Goal: Transaction & Acquisition: Purchase product/service

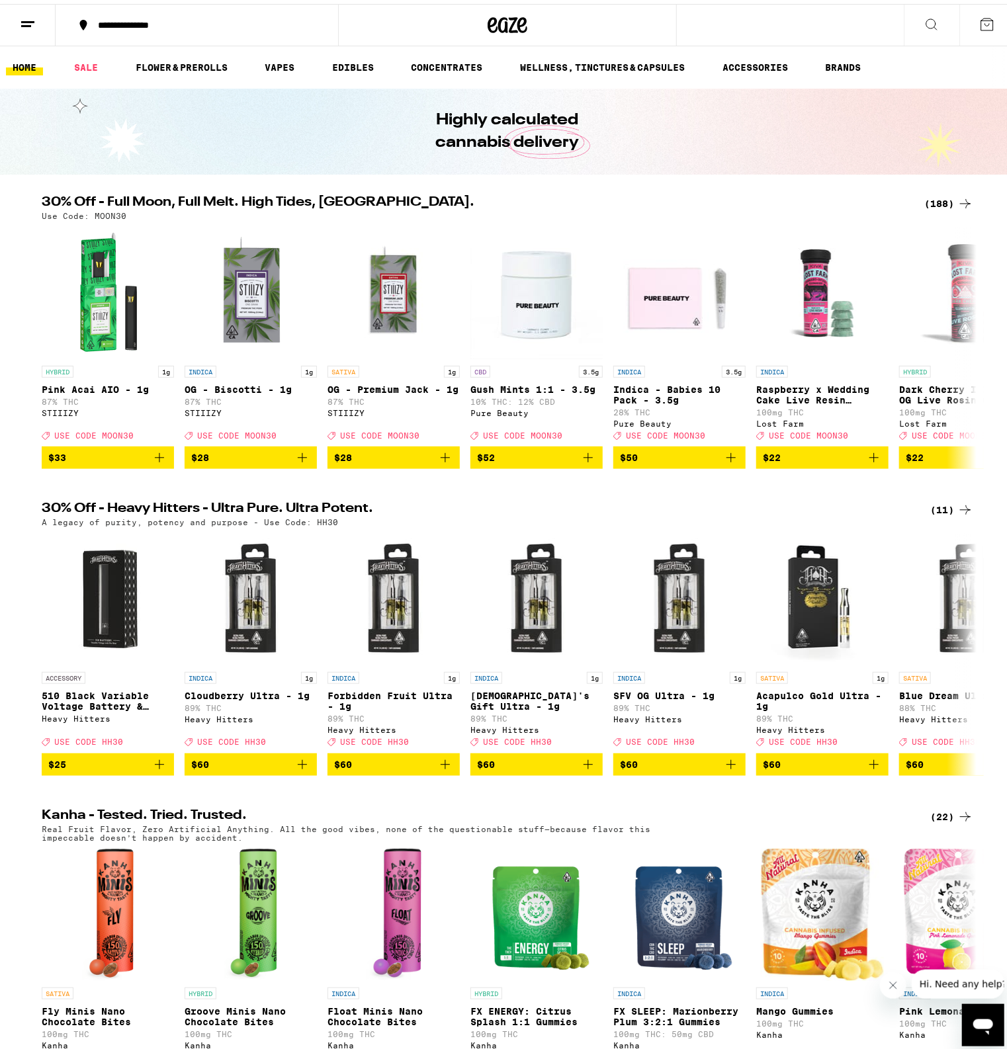
click at [368, 54] on ul "HOME SALE FLOWER & PREROLLS VAPES EDIBLES CONCENTRATES WELLNESS, TINCTURES & CA…" at bounding box center [507, 63] width 1015 height 42
click at [339, 58] on link "EDIBLES" at bounding box center [352, 64] width 55 height 16
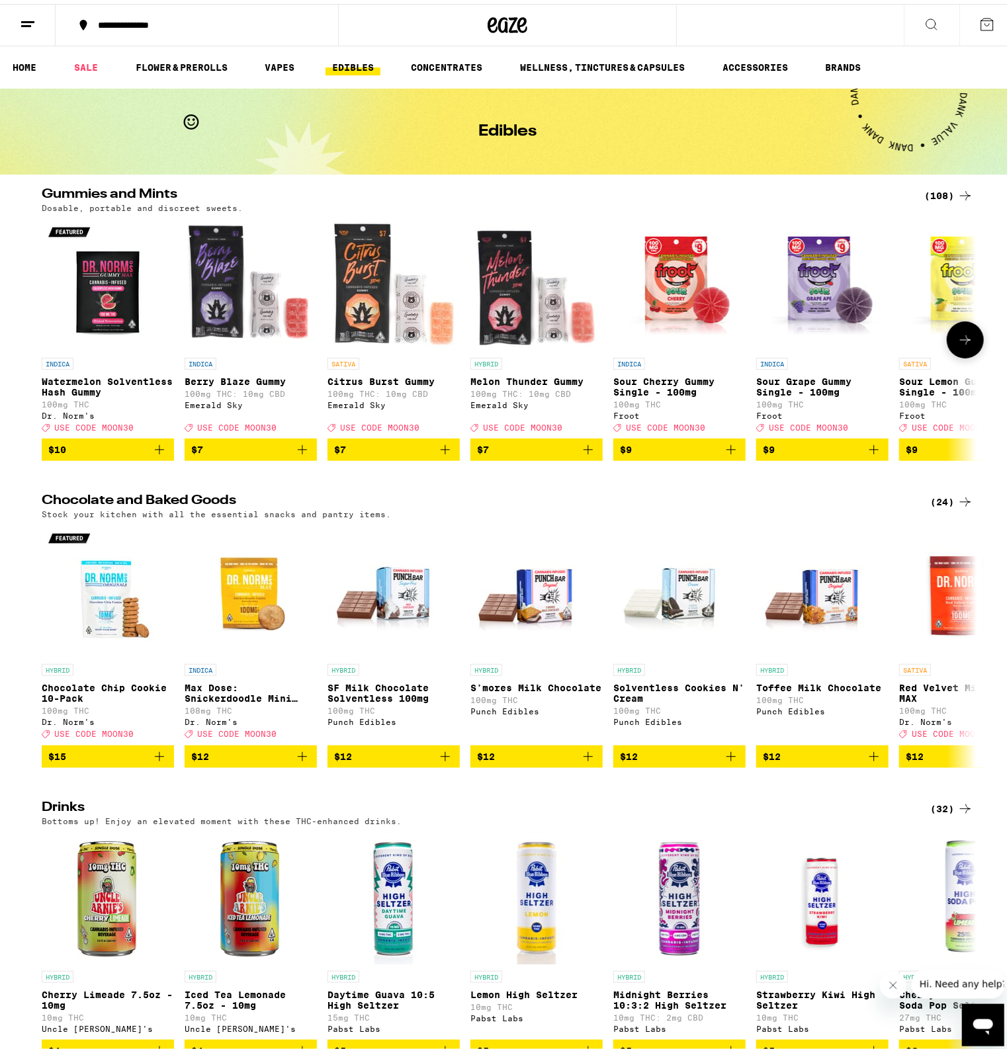
click at [297, 454] on icon "Add to bag" at bounding box center [302, 446] width 16 height 16
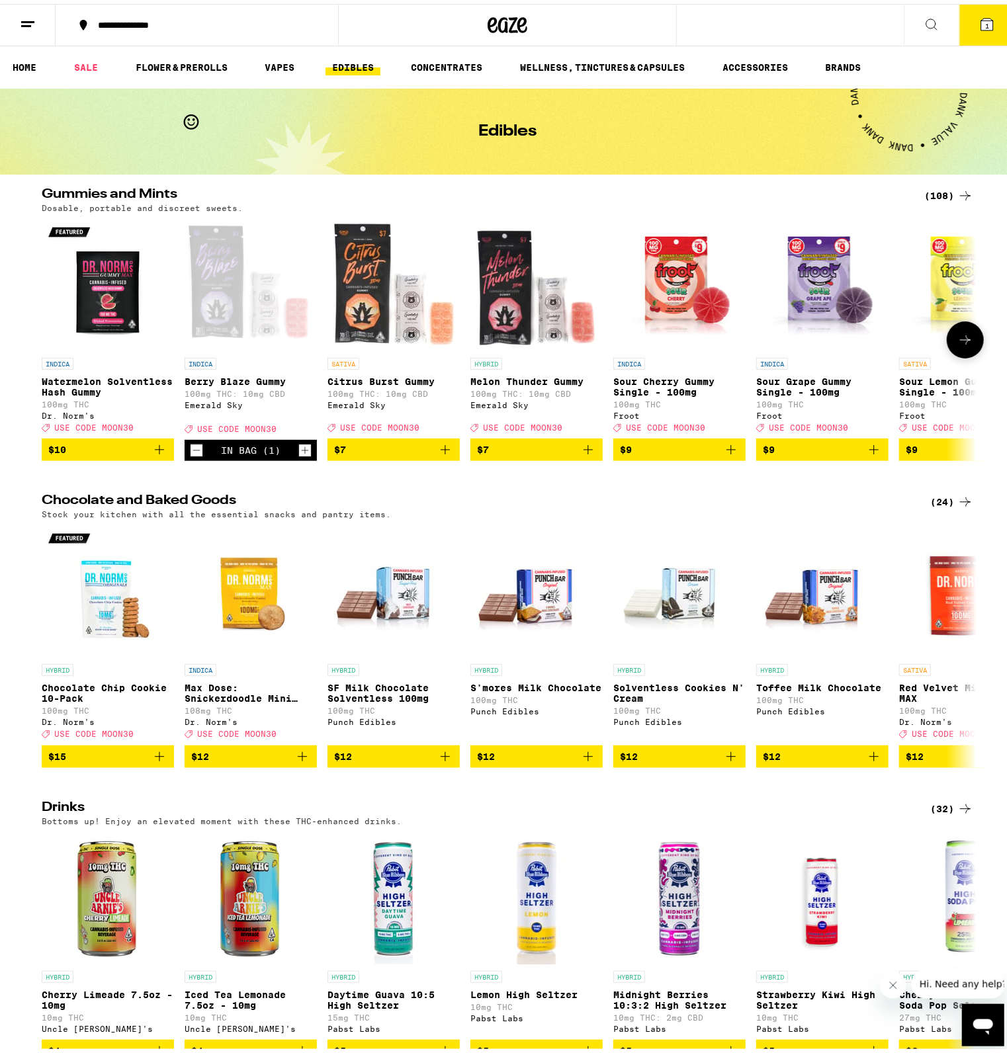
click at [299, 454] on icon "Increment" at bounding box center [305, 446] width 12 height 16
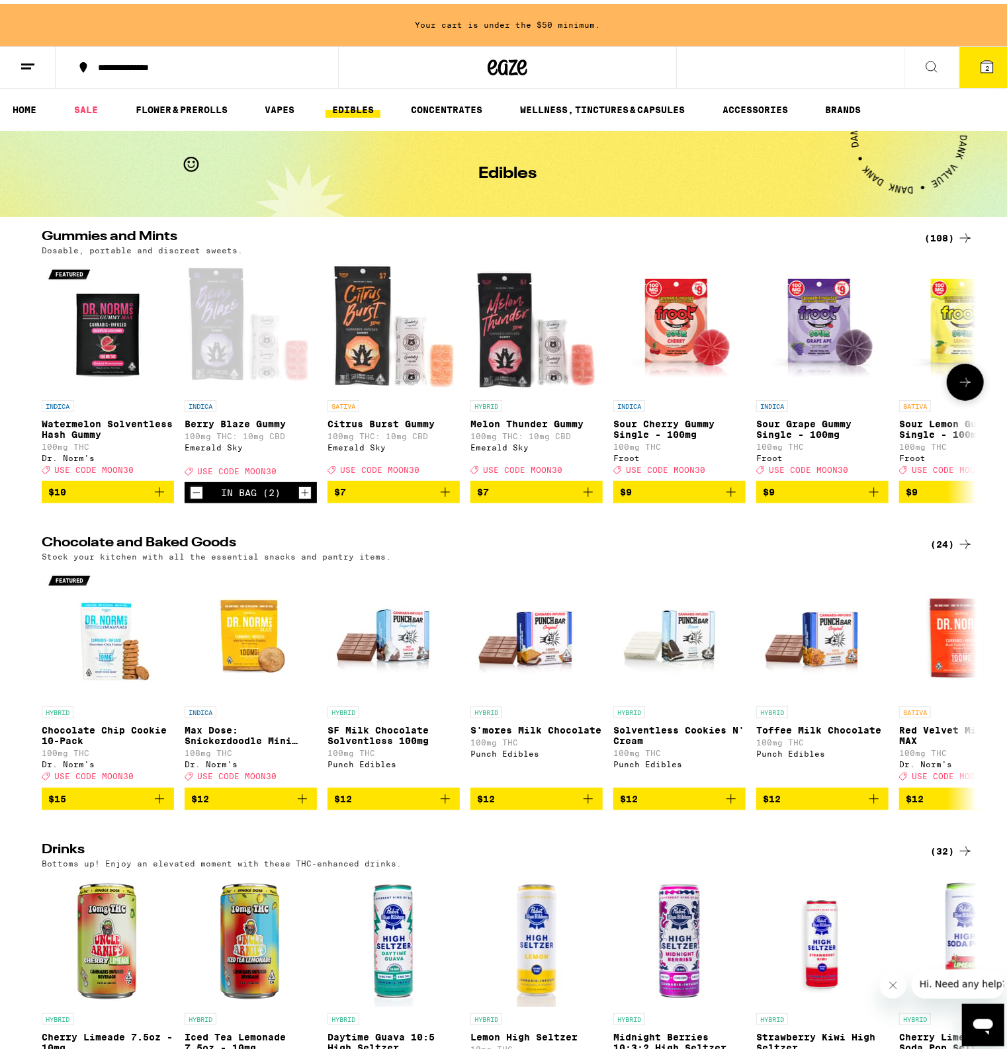
click at [297, 458] on div "INDICA [PERSON_NAME] Blaze Gummy 100mg THC: 10mg CBD Emerald Sky Deal Created w…" at bounding box center [251, 378] width 132 height 242
click at [440, 495] on icon "Add to bag" at bounding box center [445, 488] width 16 height 16
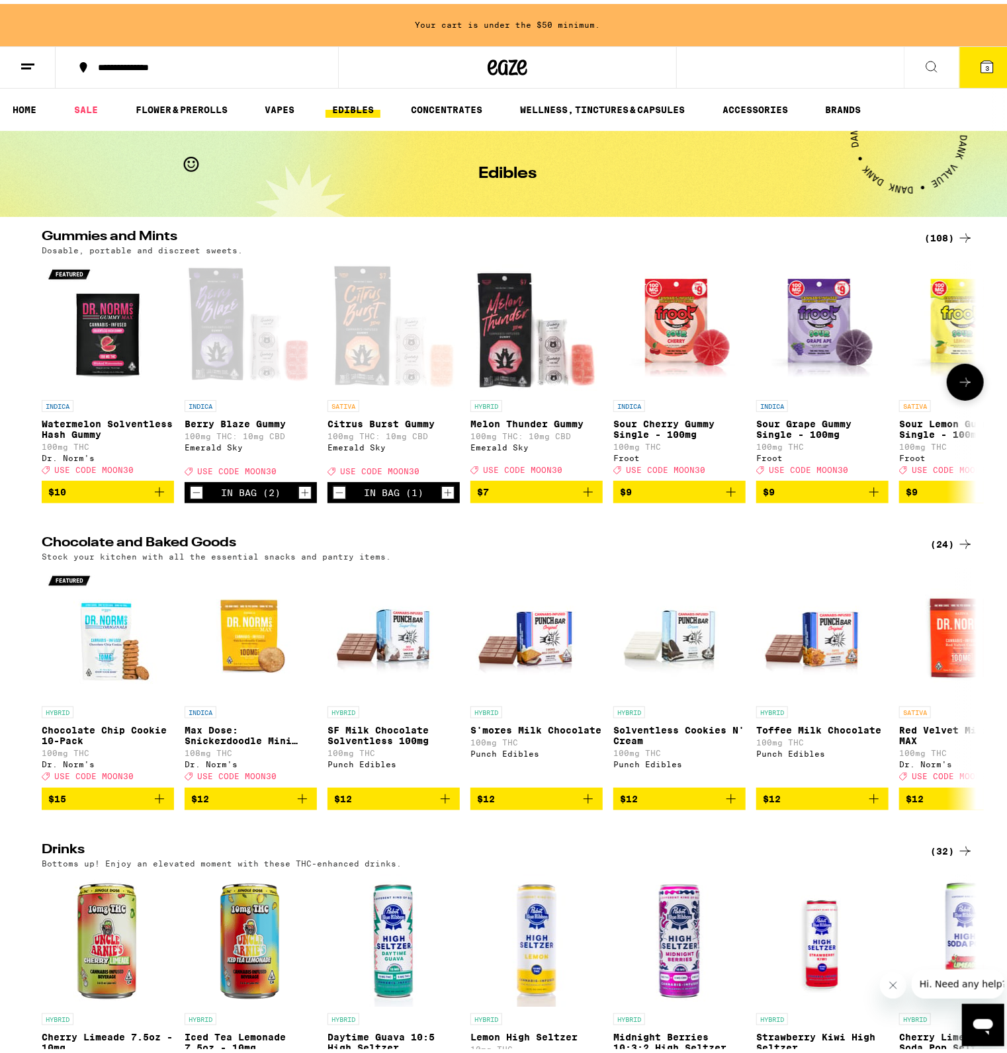
click at [442, 495] on icon "Increment" at bounding box center [448, 489] width 12 height 16
click at [591, 499] on button "$7" at bounding box center [536, 488] width 132 height 22
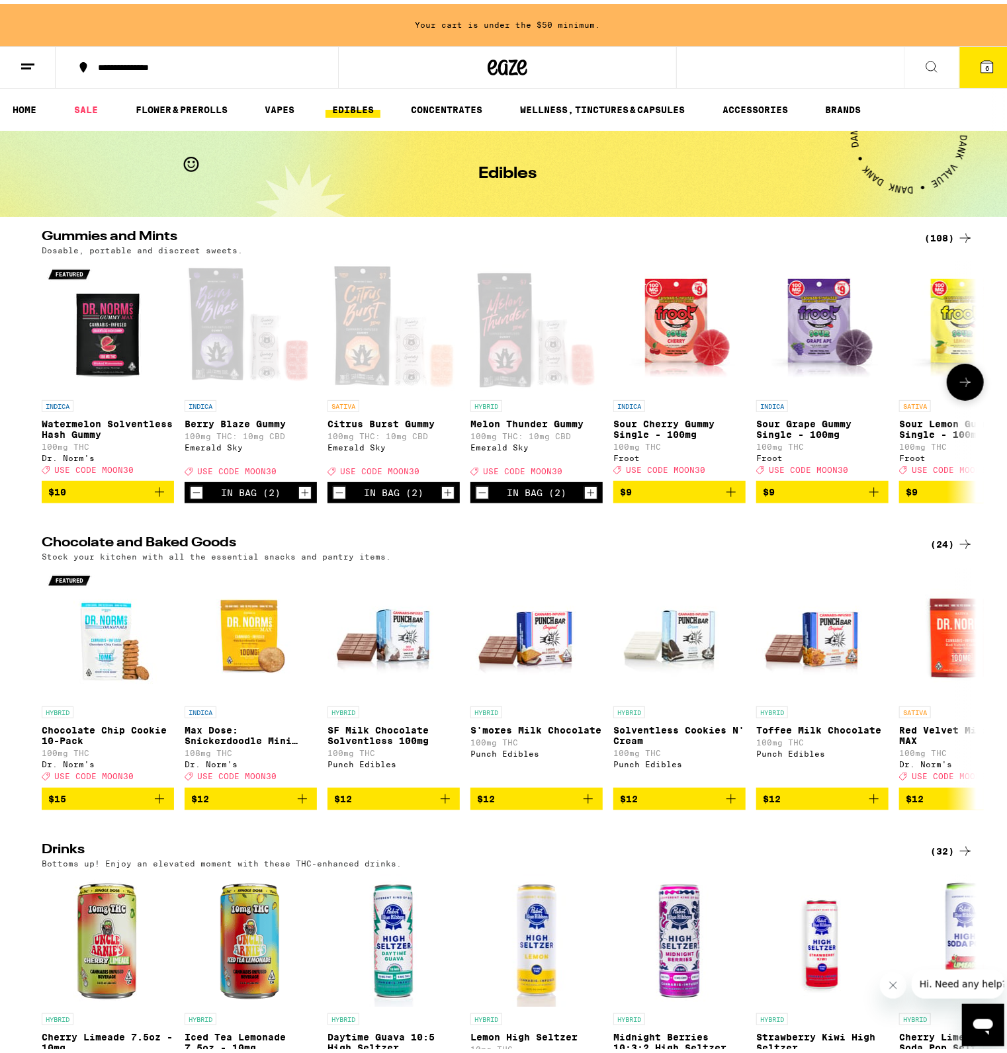
click at [587, 497] on icon "Increment" at bounding box center [591, 489] width 12 height 16
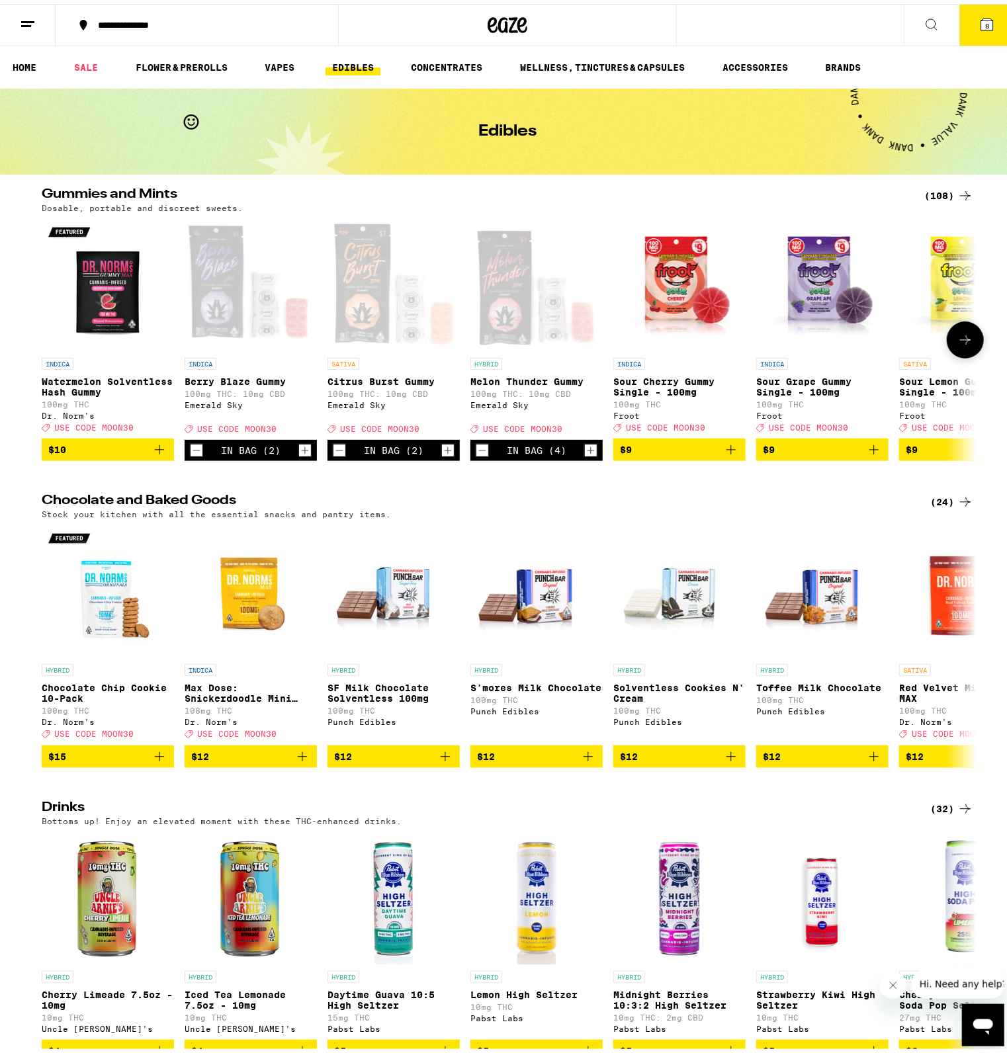
click at [444, 454] on icon "Increment" at bounding box center [448, 446] width 12 height 16
click at [299, 454] on icon "Increment" at bounding box center [305, 446] width 12 height 16
click at [304, 454] on icon "Increment" at bounding box center [305, 446] width 12 height 16
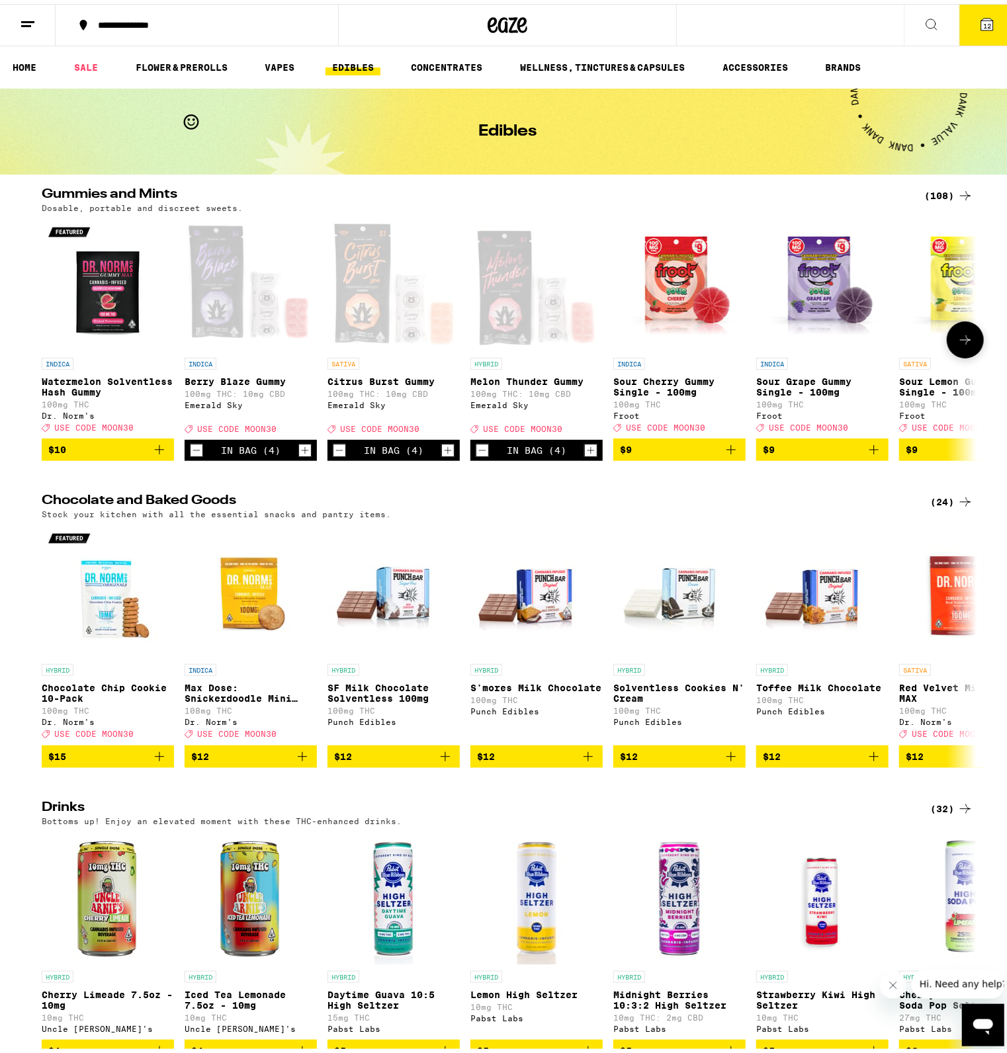
click at [304, 454] on icon "Increment" at bounding box center [305, 446] width 12 height 16
click at [447, 454] on icon "Increment" at bounding box center [448, 446] width 12 height 16
click at [588, 453] on icon "Increment" at bounding box center [591, 446] width 12 height 16
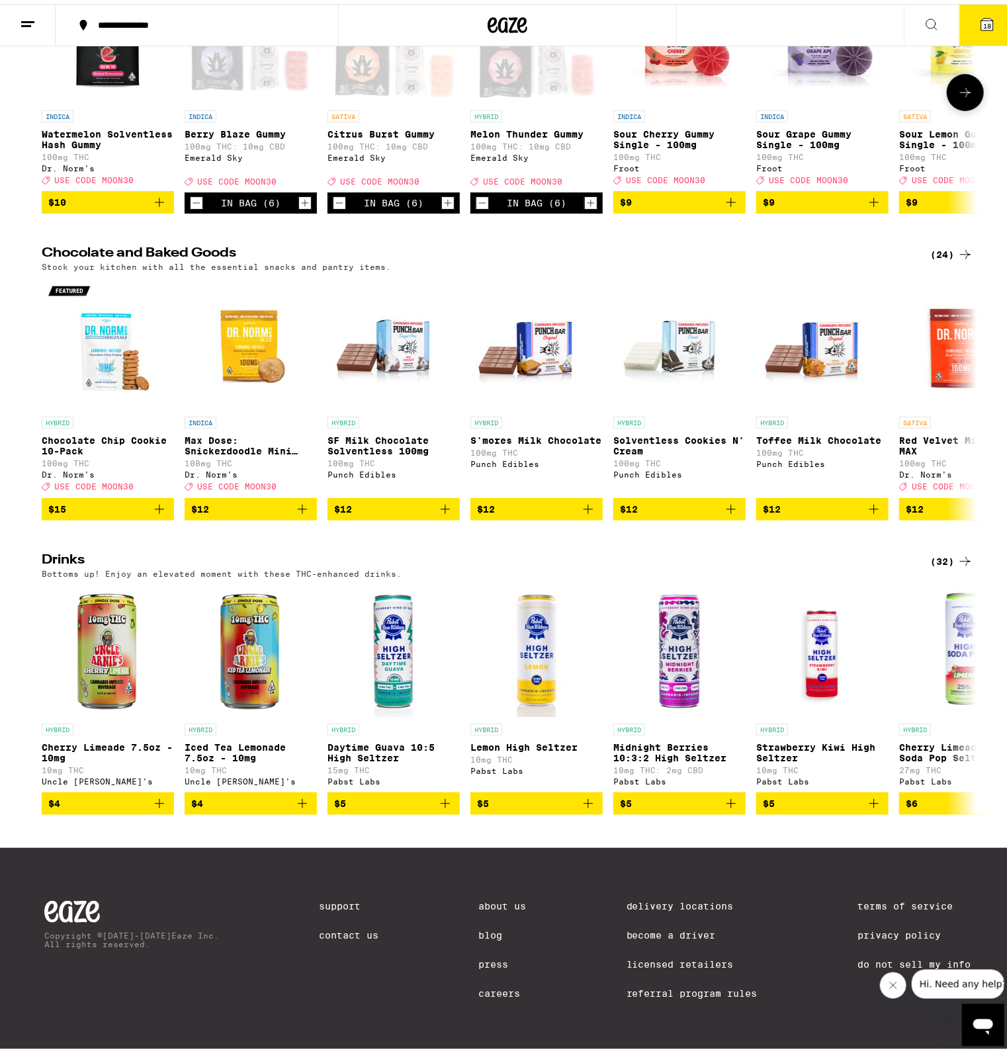
scroll to position [279, 0]
click at [962, 695] on icon at bounding box center [965, 696] width 16 height 16
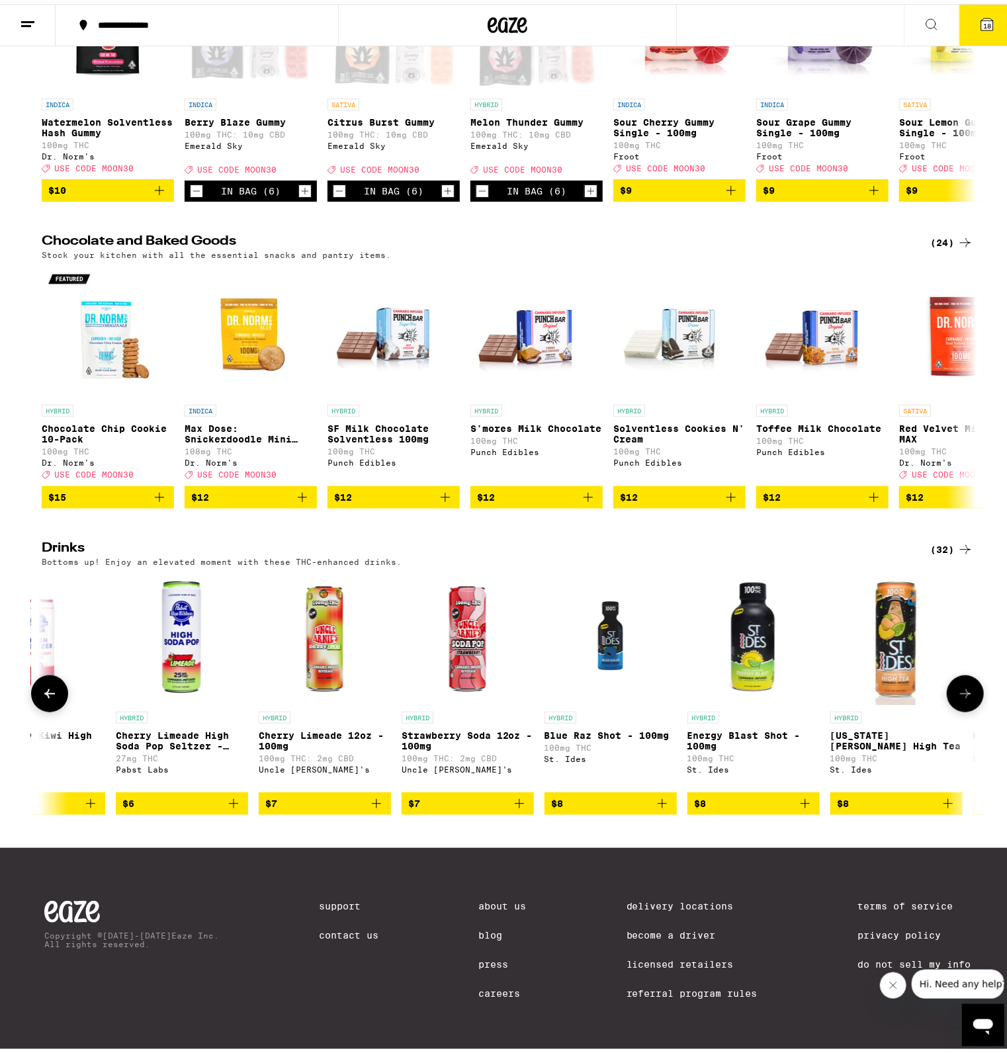
scroll to position [0, 787]
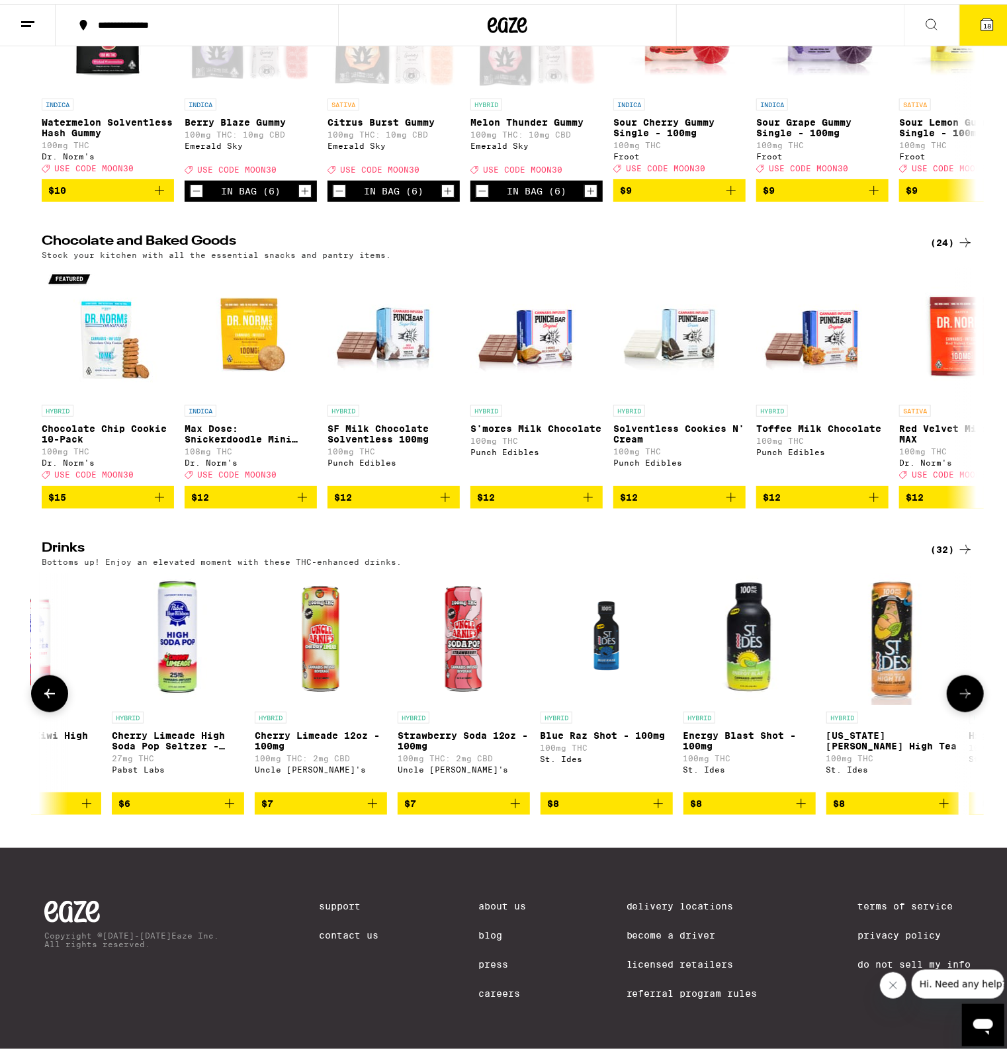
click at [960, 694] on icon at bounding box center [965, 689] width 11 height 9
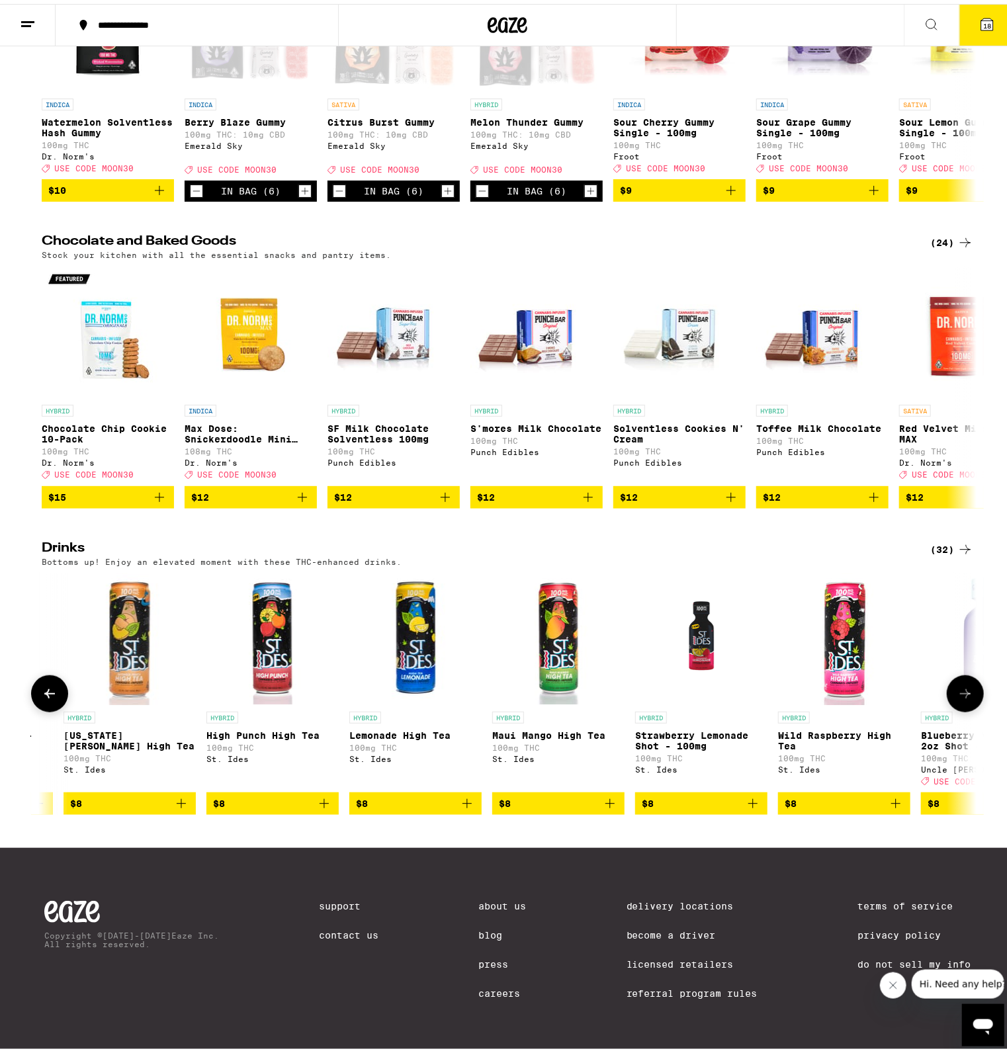
scroll to position [0, 1574]
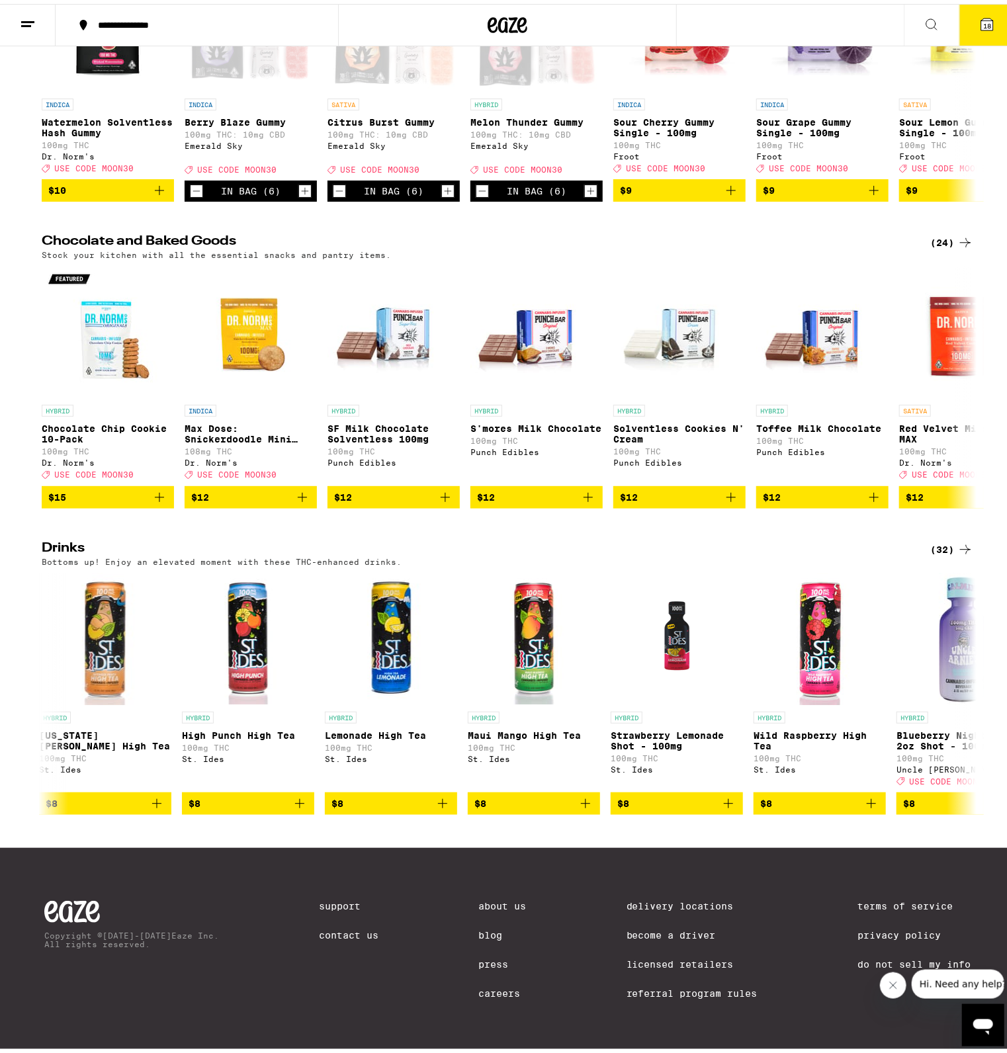
click at [1006, 21] on button "18" at bounding box center [987, 21] width 56 height 41
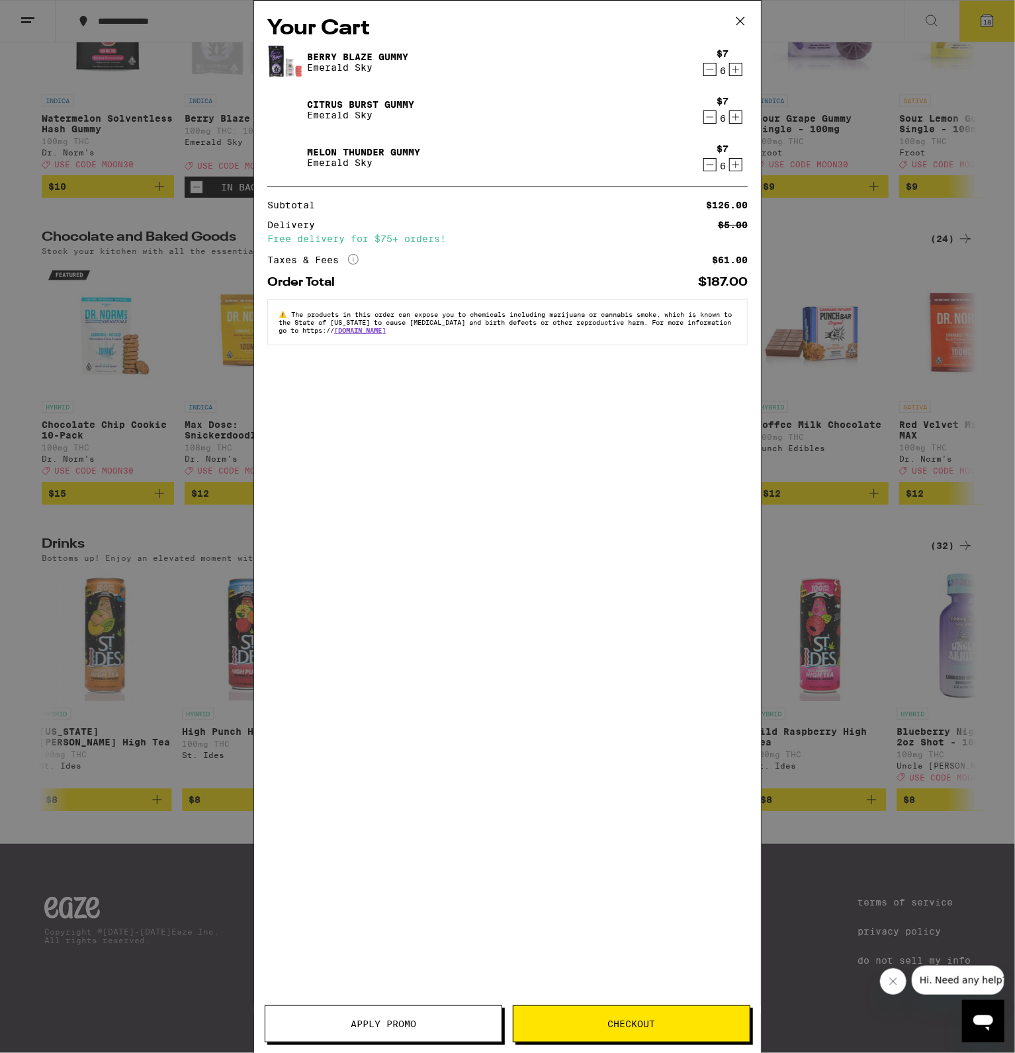
click at [360, 1020] on span "Apply Promo" at bounding box center [383, 1023] width 65 height 9
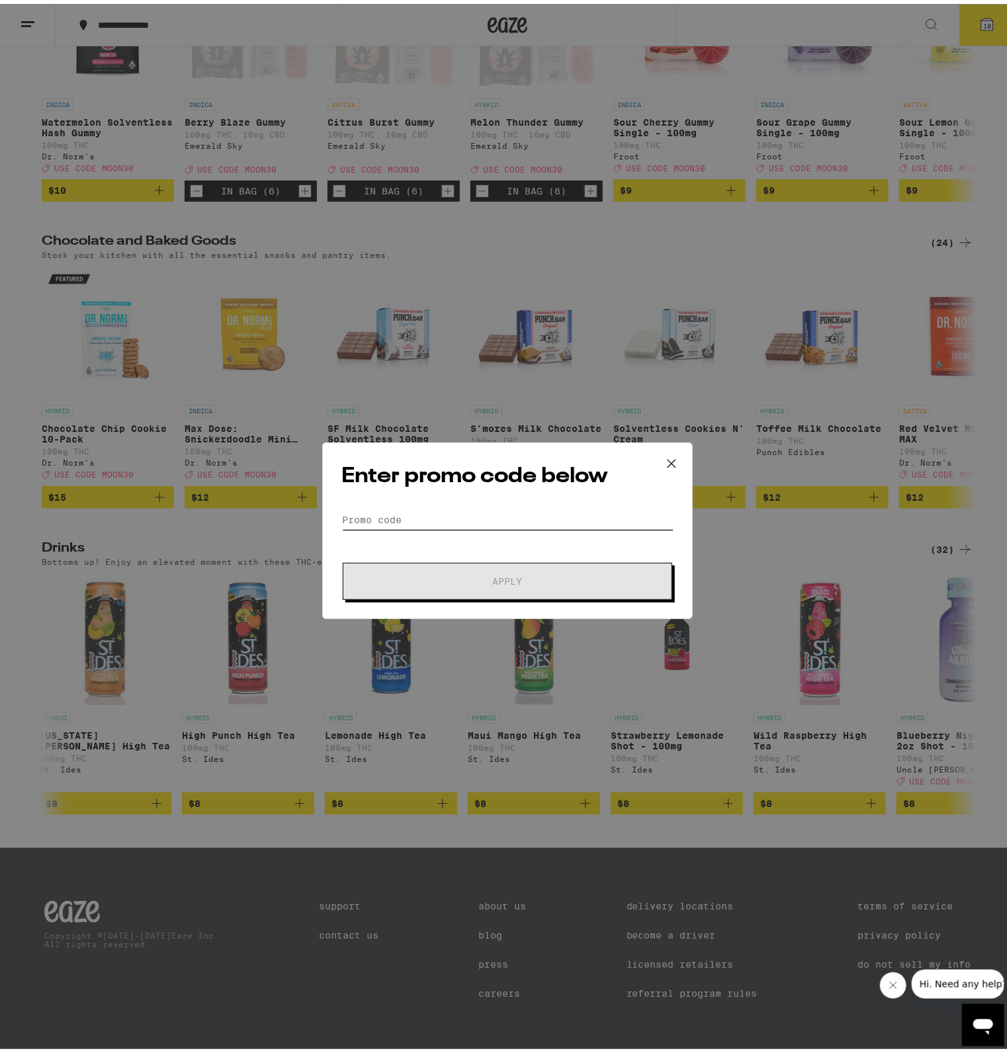
click at [384, 521] on input "Promo Code" at bounding box center [507, 516] width 332 height 20
type input "moon30"
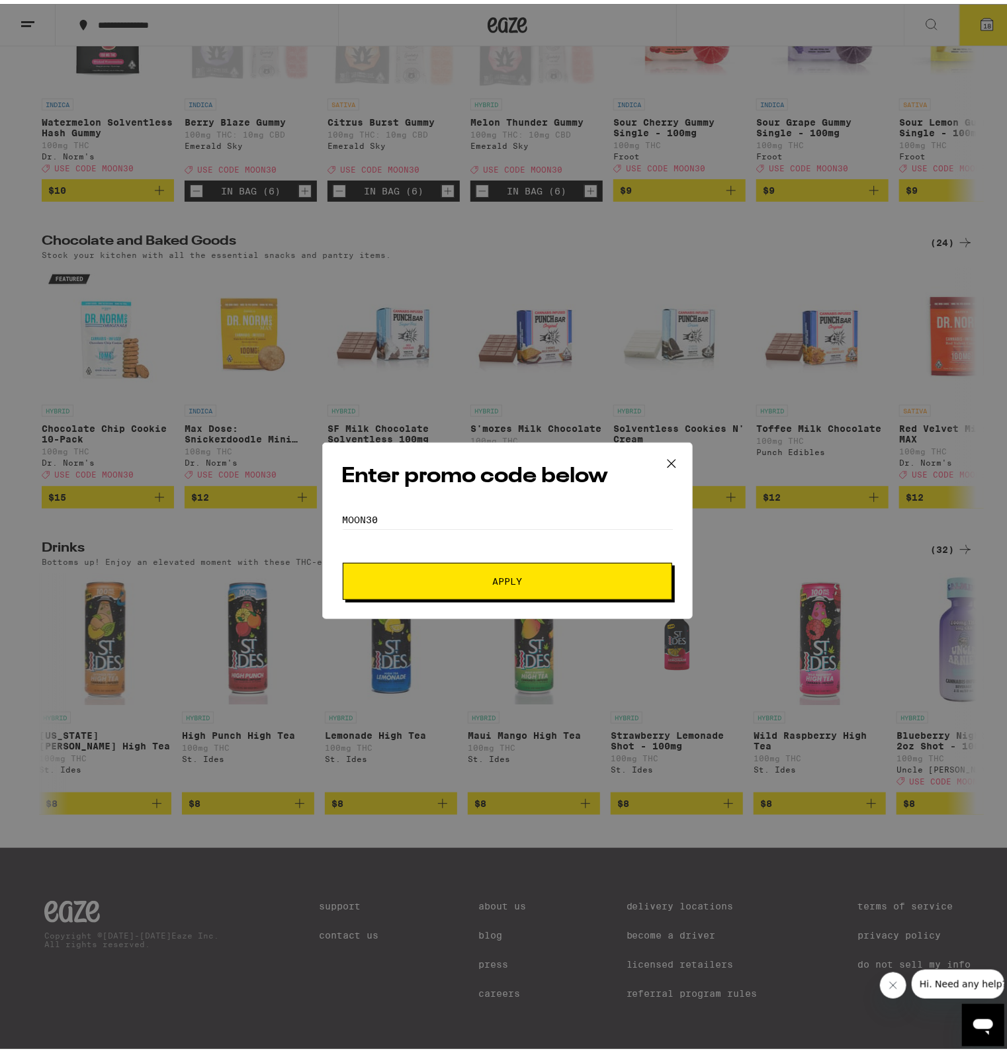
click at [402, 575] on span "Apply" at bounding box center [507, 577] width 238 height 9
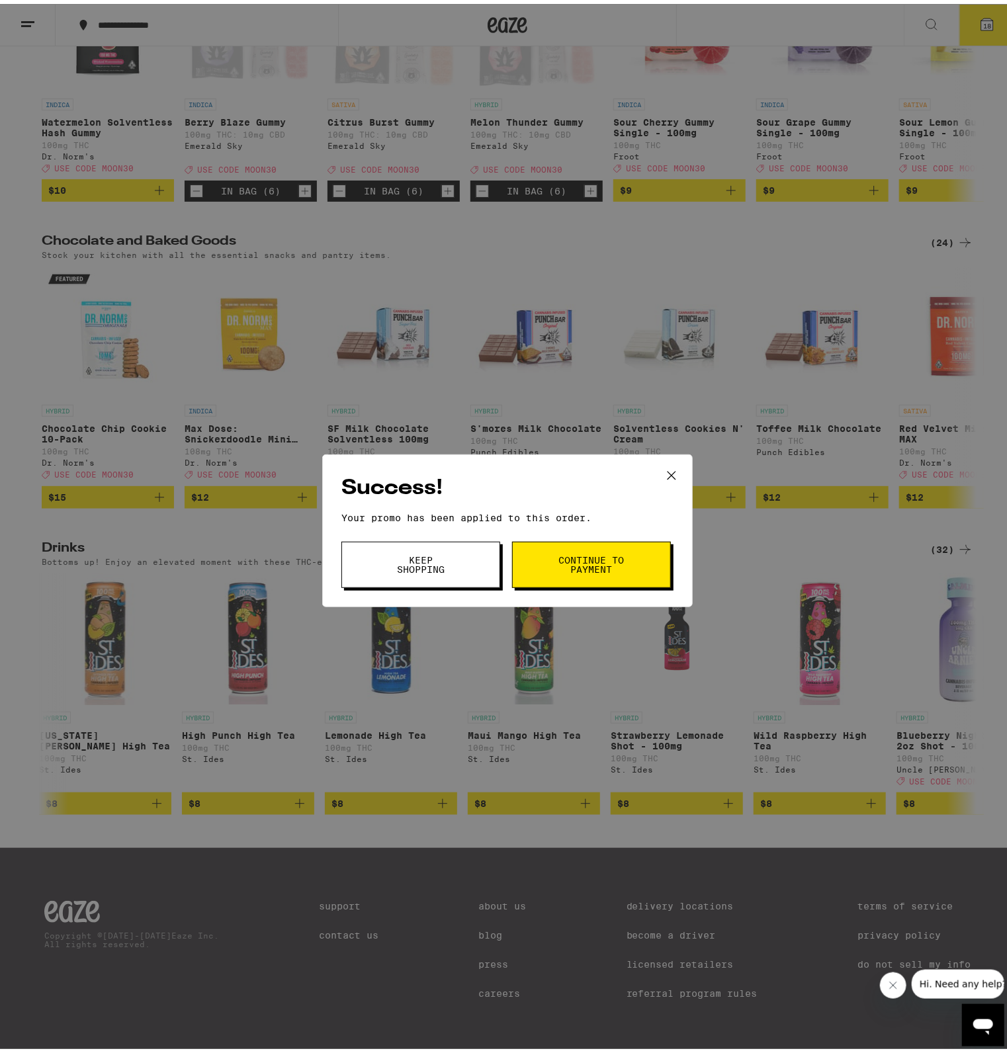
click at [570, 569] on span "Continue to payment" at bounding box center [591, 561] width 67 height 19
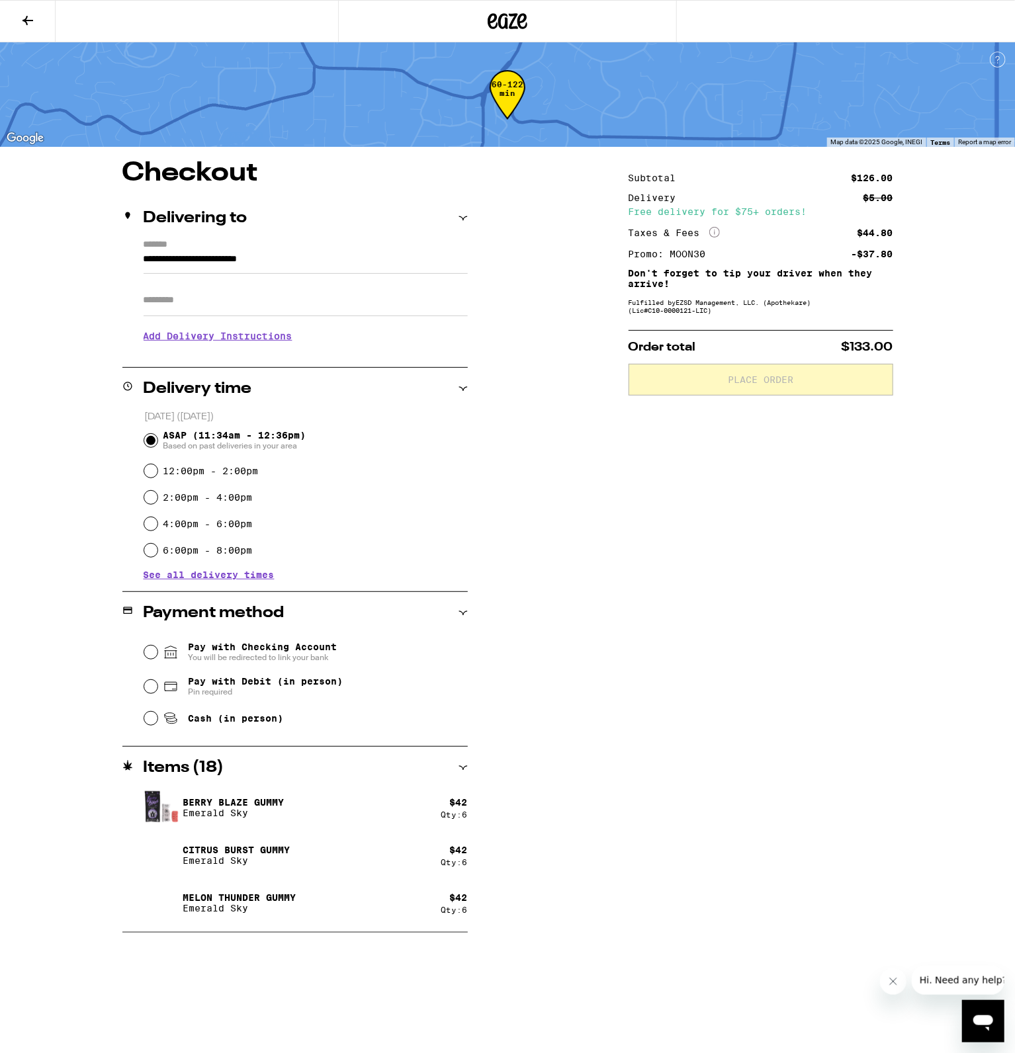
click at [254, 680] on span "Pay with Debit (in person)" at bounding box center [265, 681] width 155 height 11
click at [157, 680] on input "Pay with Debit (in person) Pin required" at bounding box center [150, 686] width 13 height 13
radio input "true"
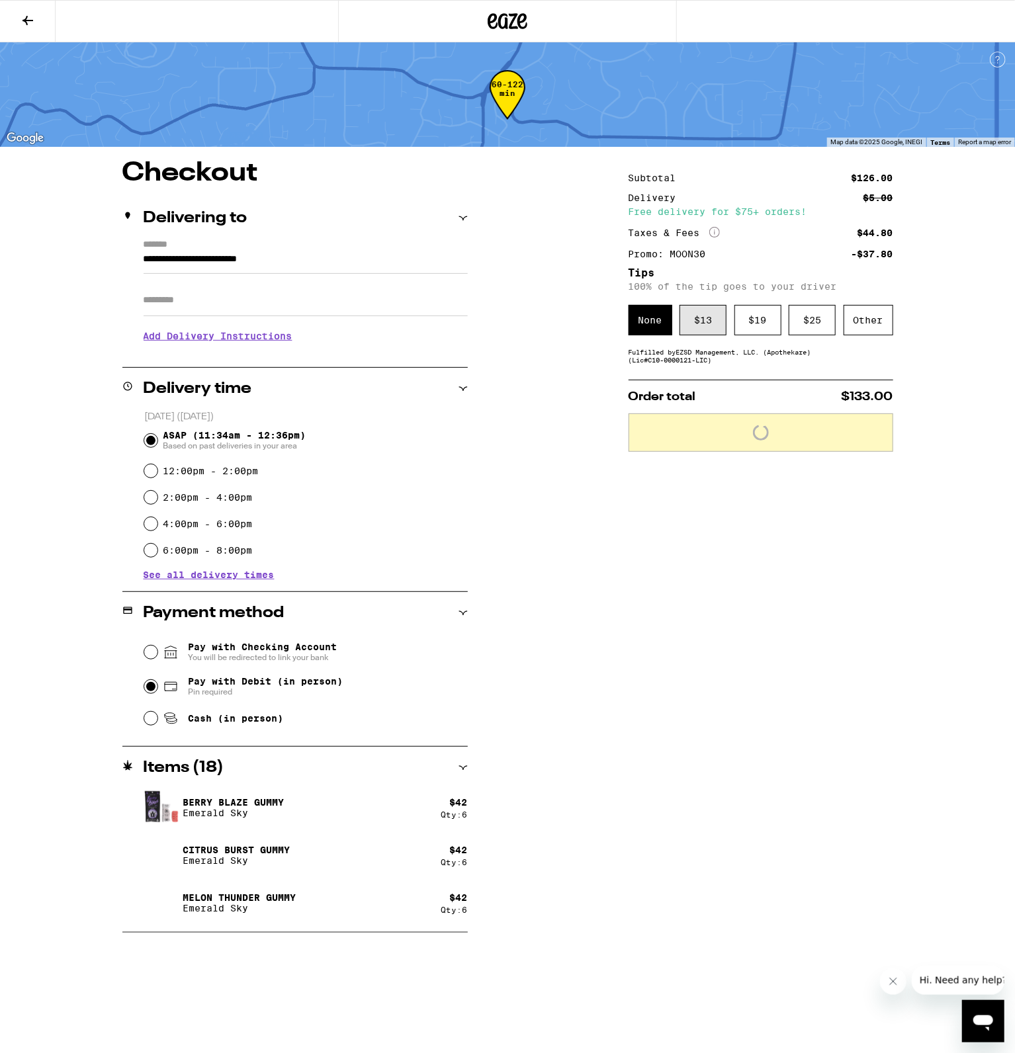
click at [707, 324] on div "$ 13" at bounding box center [702, 320] width 47 height 30
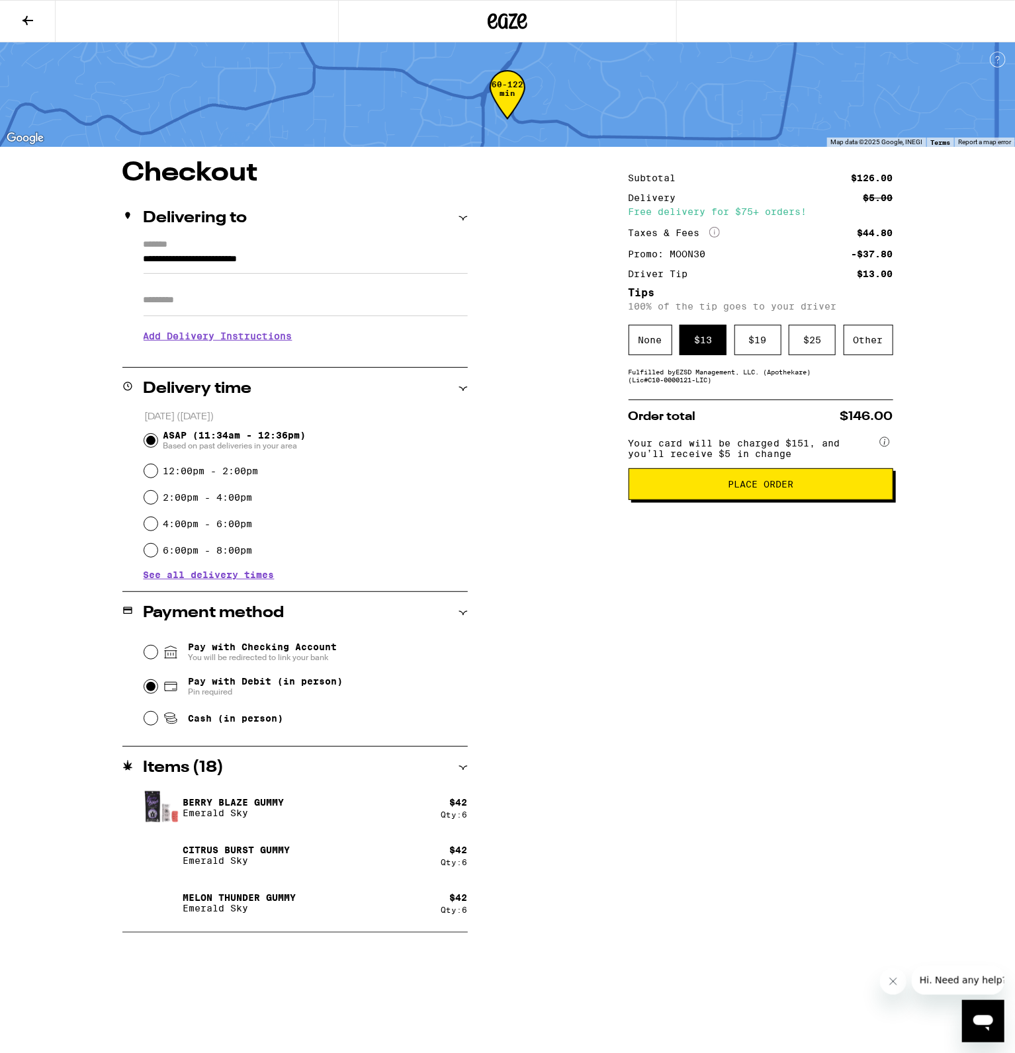
click at [658, 484] on span "Place Order" at bounding box center [761, 483] width 242 height 9
